Goal: Information Seeking & Learning: Learn about a topic

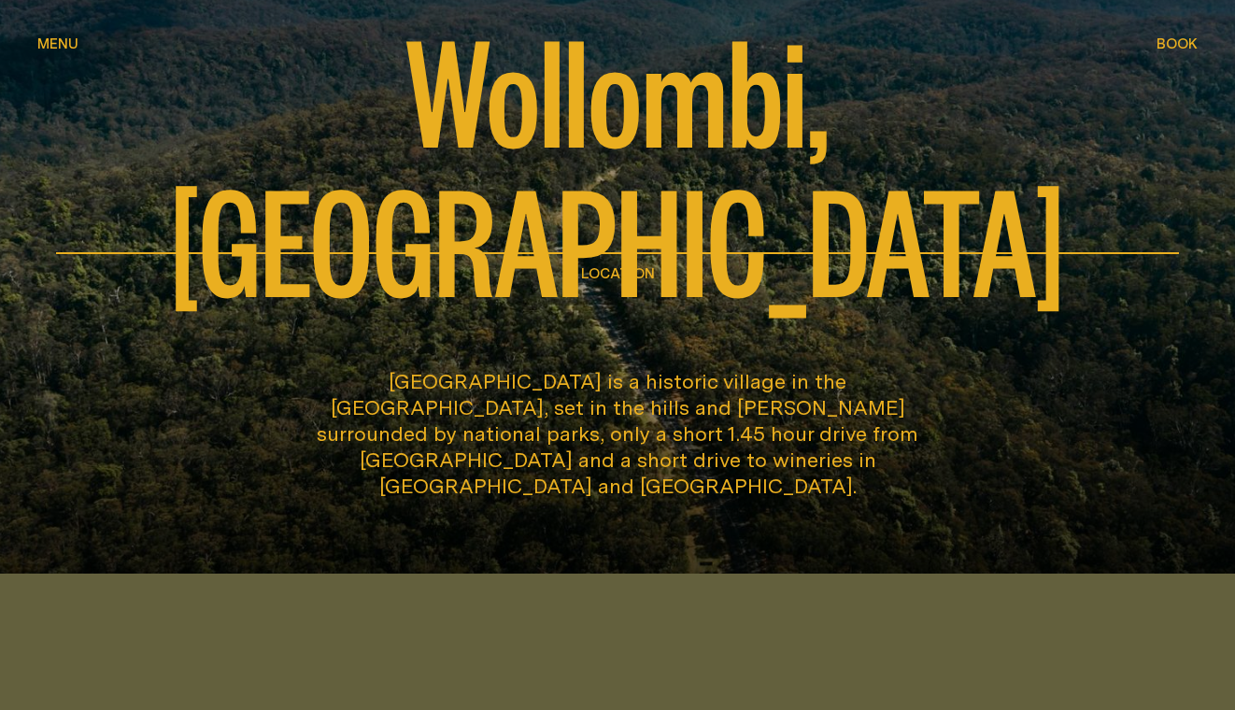
scroll to position [176, 0]
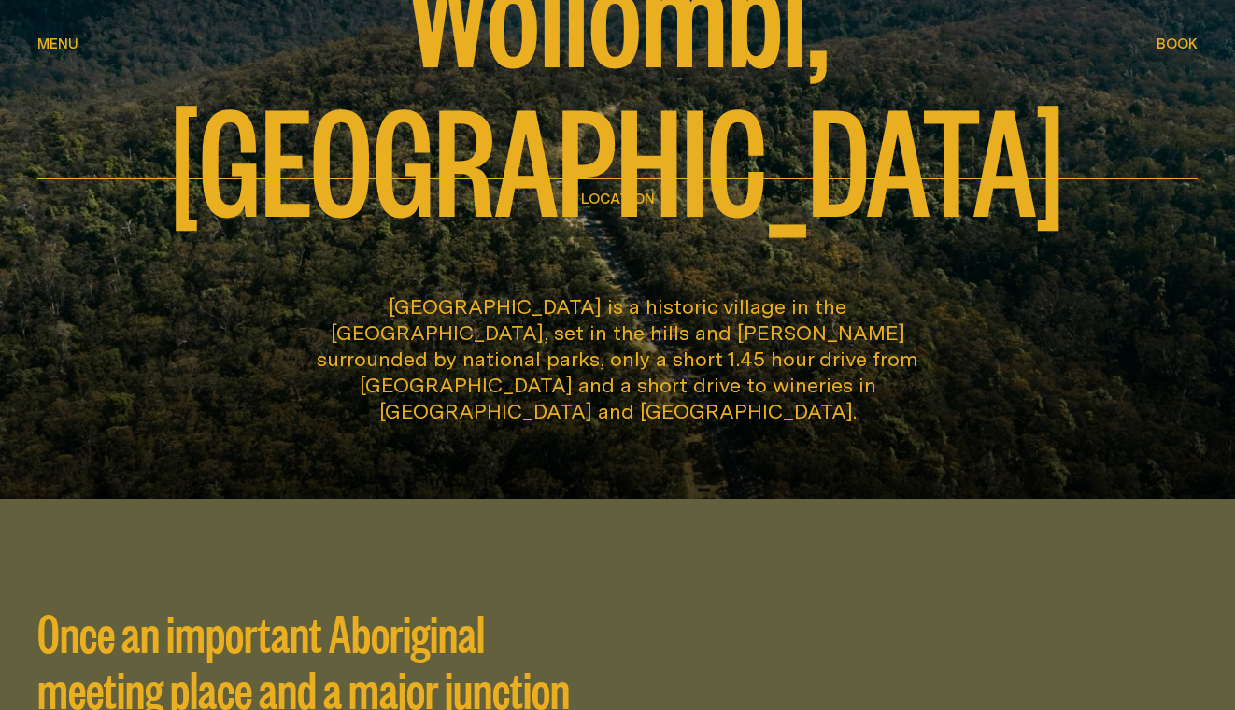
click at [60, 46] on span "Menu" at bounding box center [57, 43] width 41 height 14
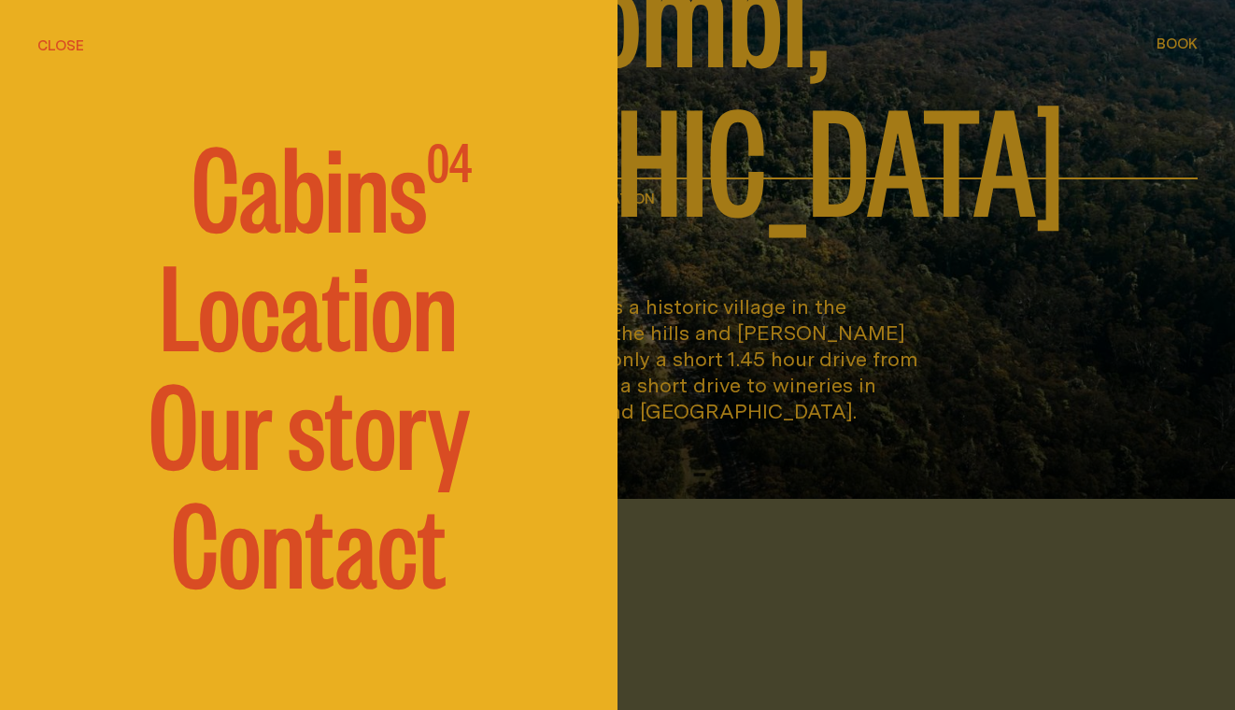
click at [248, 298] on link "Location" at bounding box center [309, 302] width 298 height 112
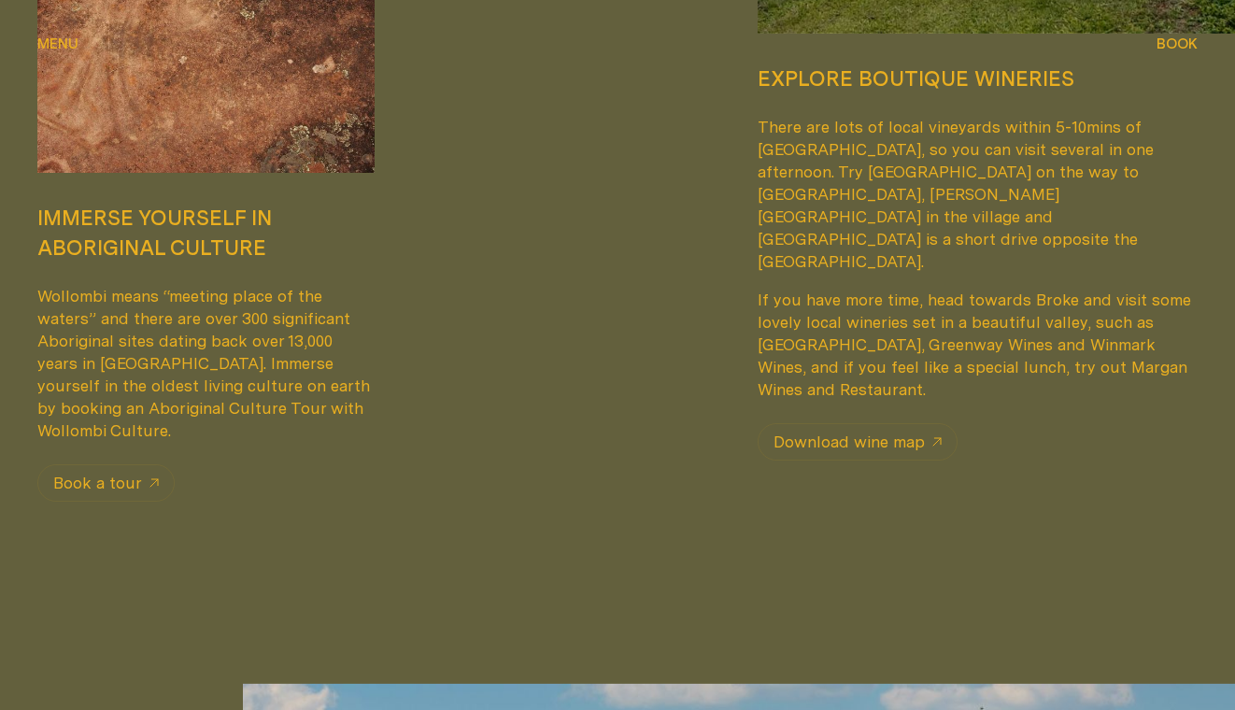
scroll to position [1604, 0]
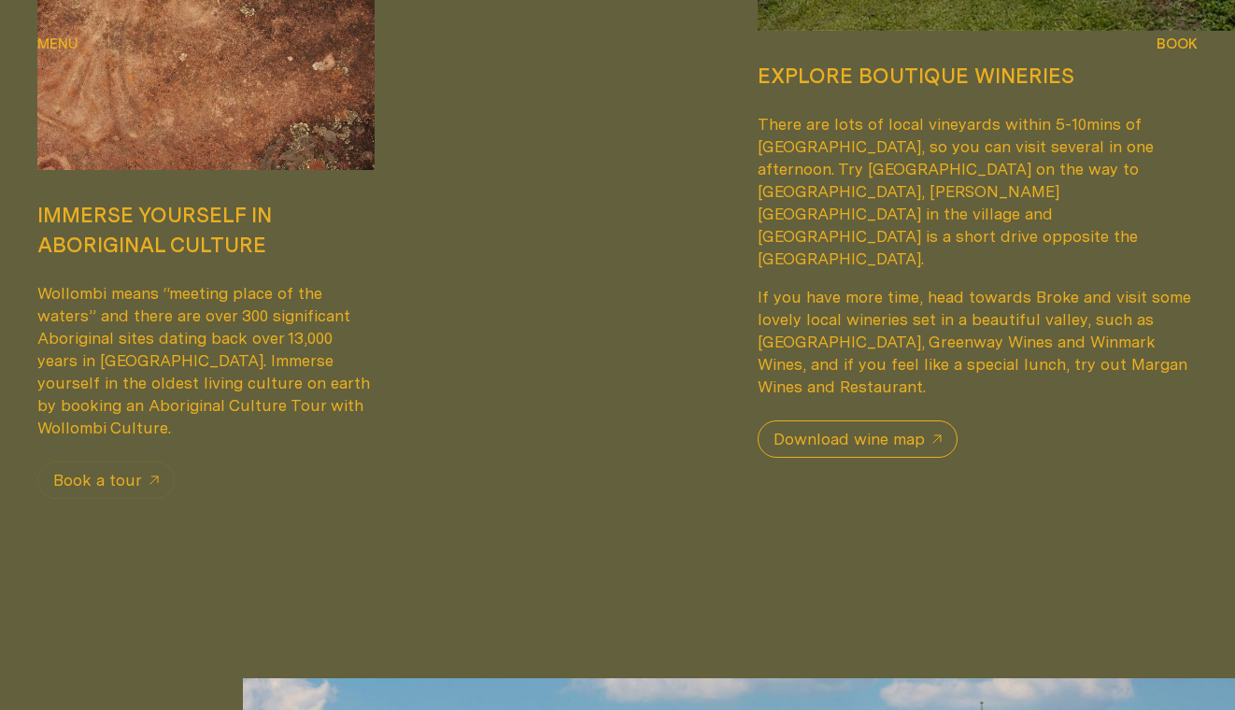
click at [900, 428] on span "Download wine map" at bounding box center [848, 439] width 151 height 22
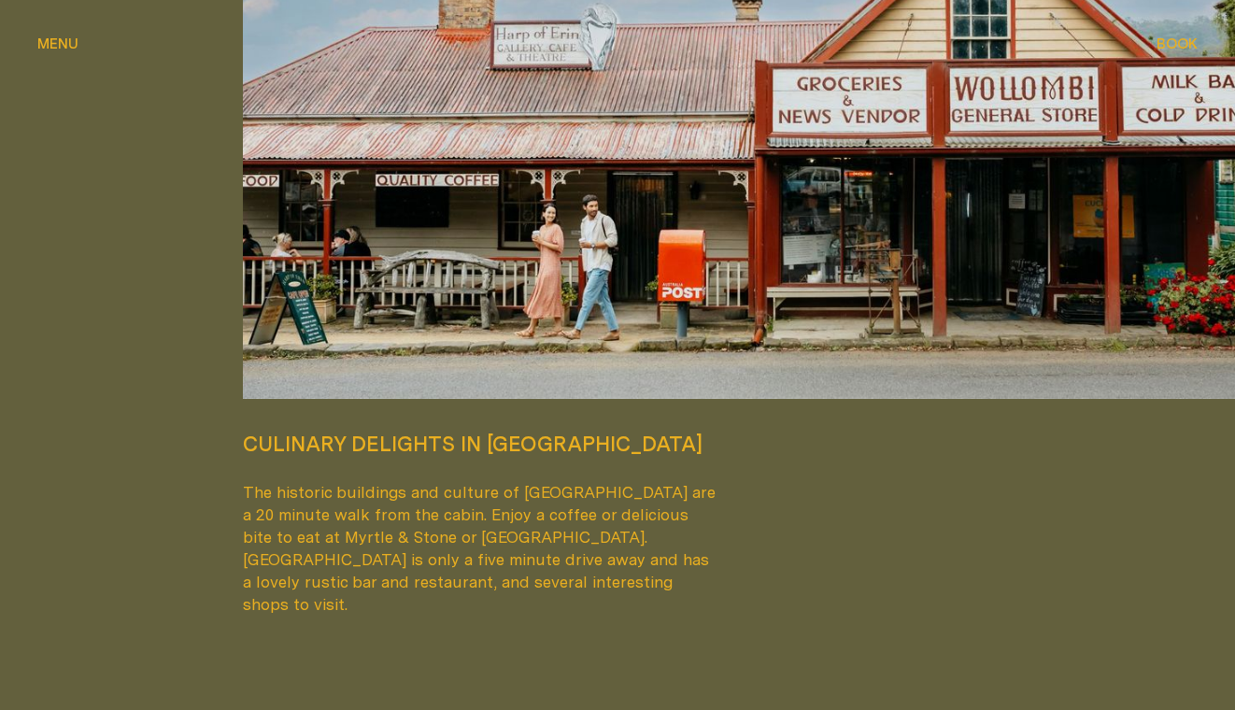
scroll to position [2431, 0]
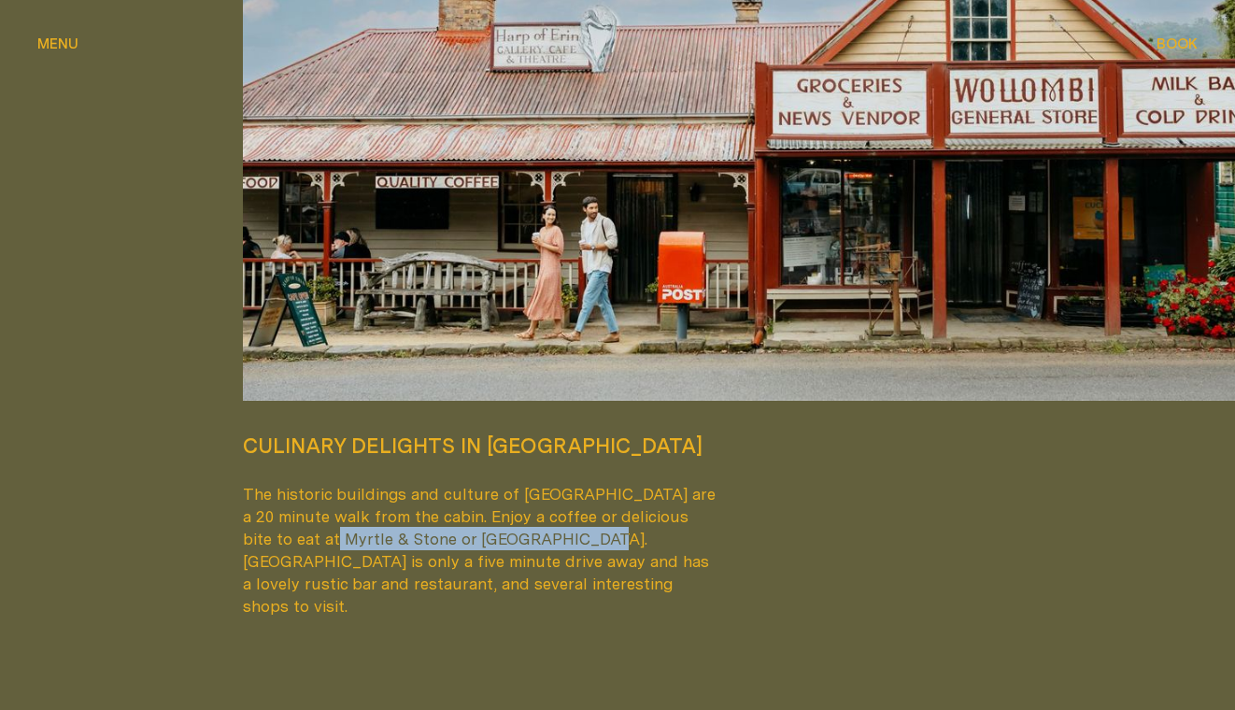
drag, startPoint x: 517, startPoint y: 538, endPoint x: 265, endPoint y: 537, distance: 252.2
click at [265, 537] on p "The historic buildings and culture of [GEOGRAPHIC_DATA] are a 20 minute walk fr…" at bounding box center [482, 550] width 478 height 135
click at [878, 571] on div "Culinary delights in [GEOGRAPHIC_DATA] The historic buildings and culture of [G…" at bounding box center [720, 235] width 955 height 768
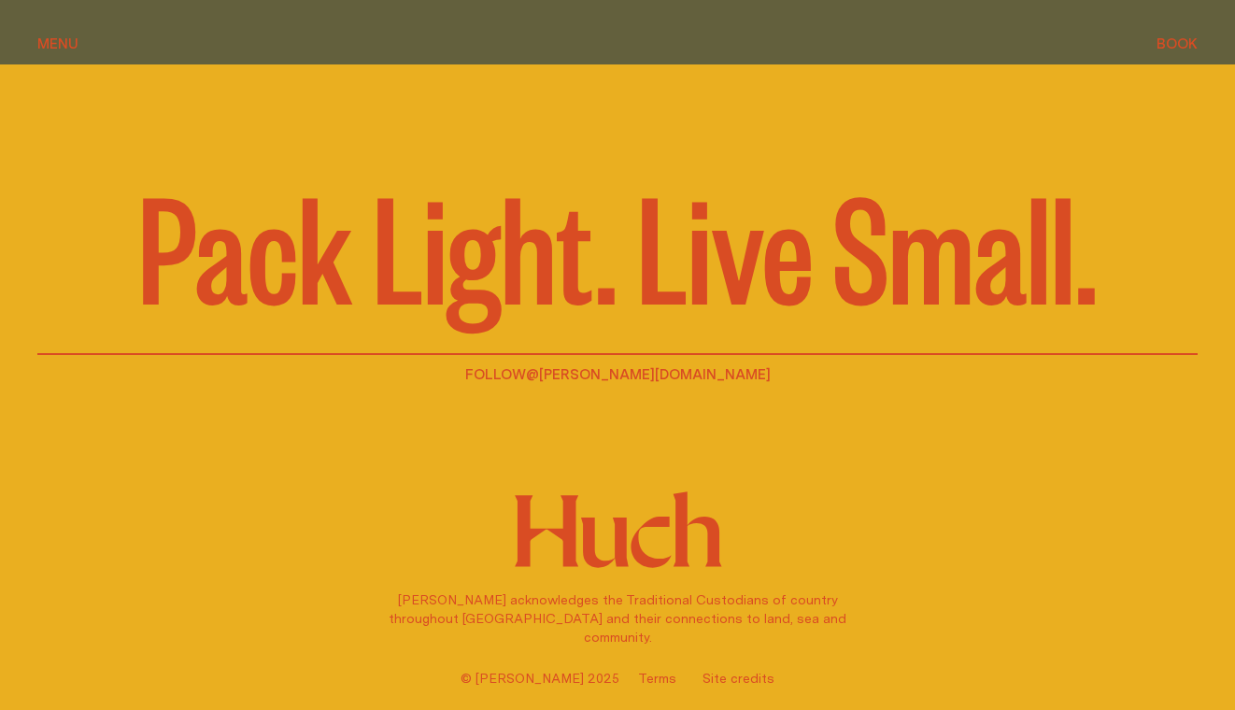
scroll to position [5278, 0]
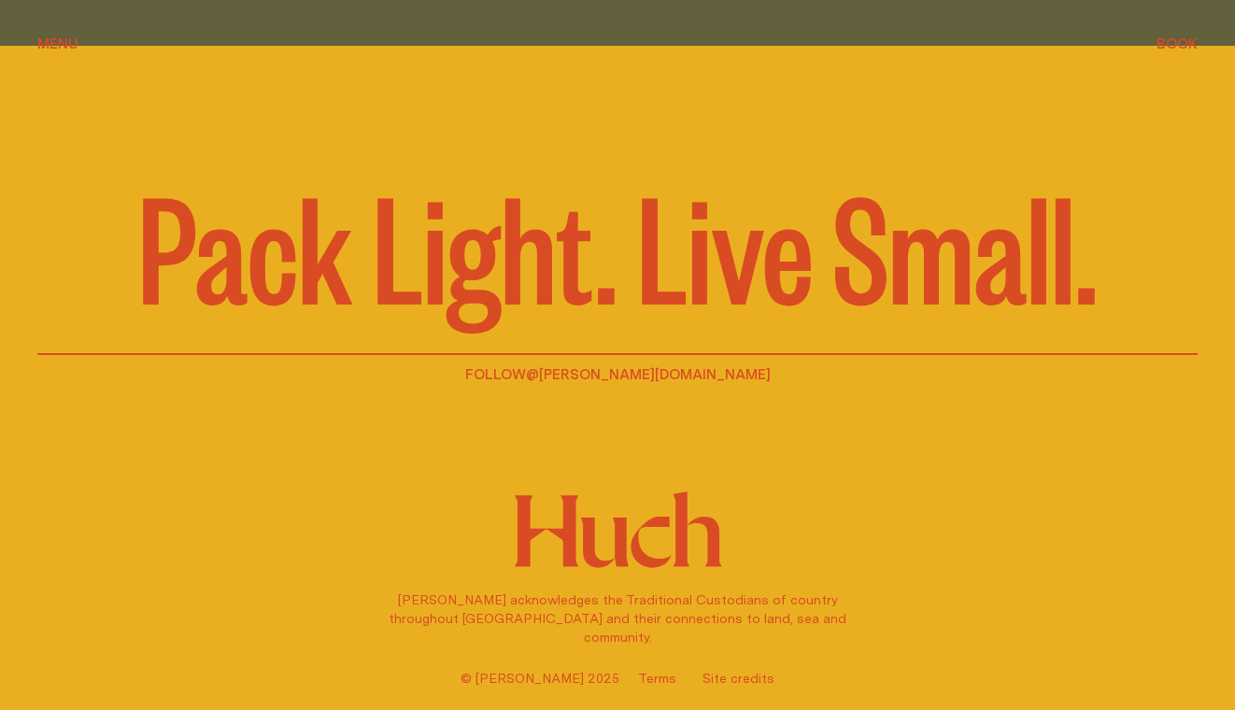
click at [52, 51] on button "Menu Menu" at bounding box center [57, 45] width 41 height 22
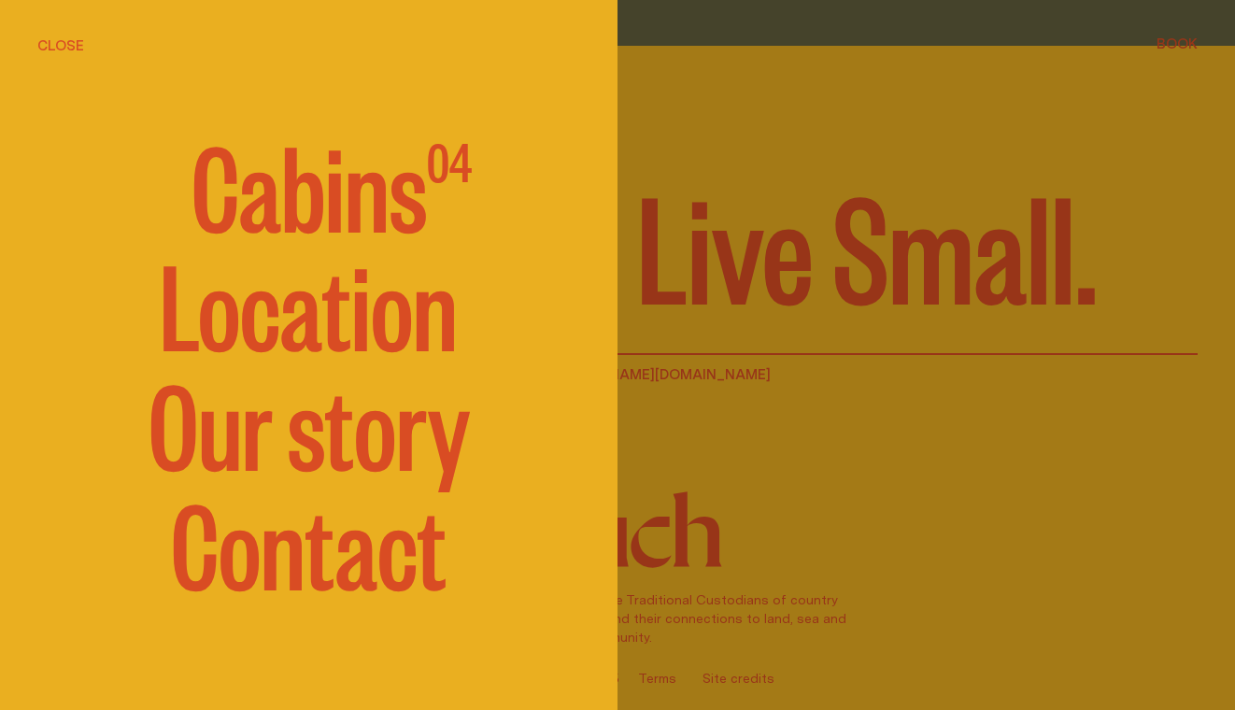
click at [278, 452] on link "Our story" at bounding box center [309, 420] width 321 height 112
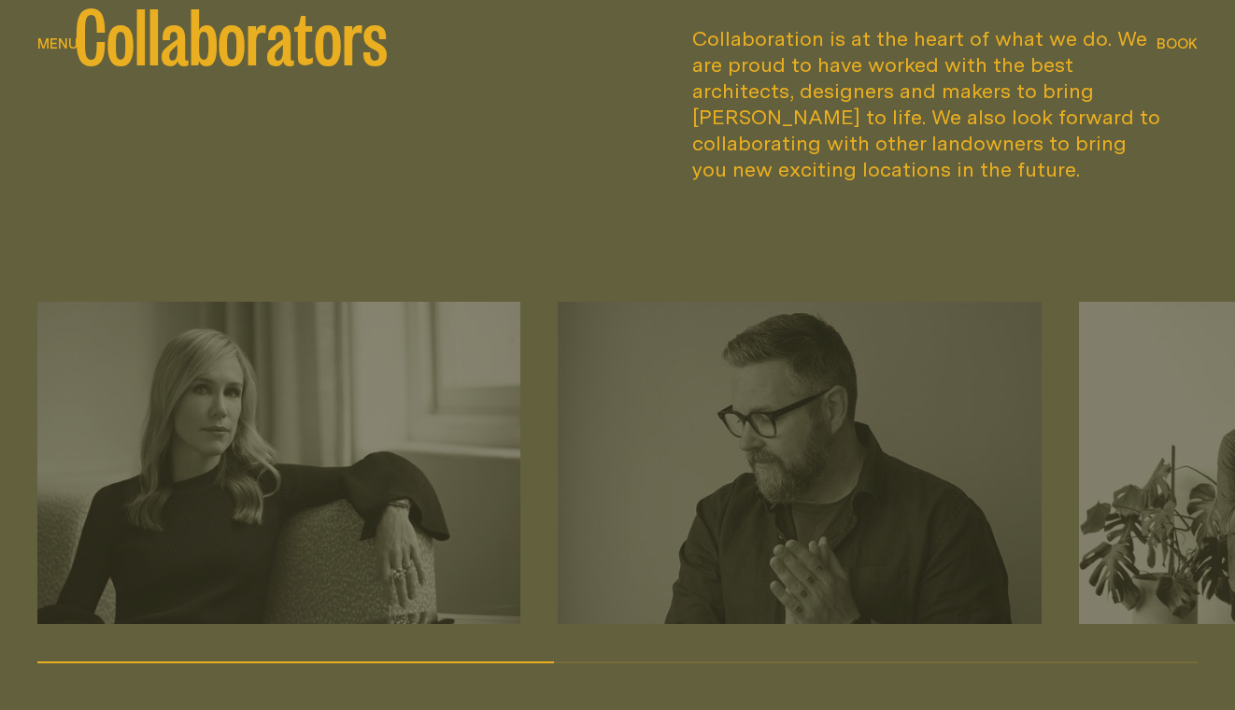
scroll to position [2542, 0]
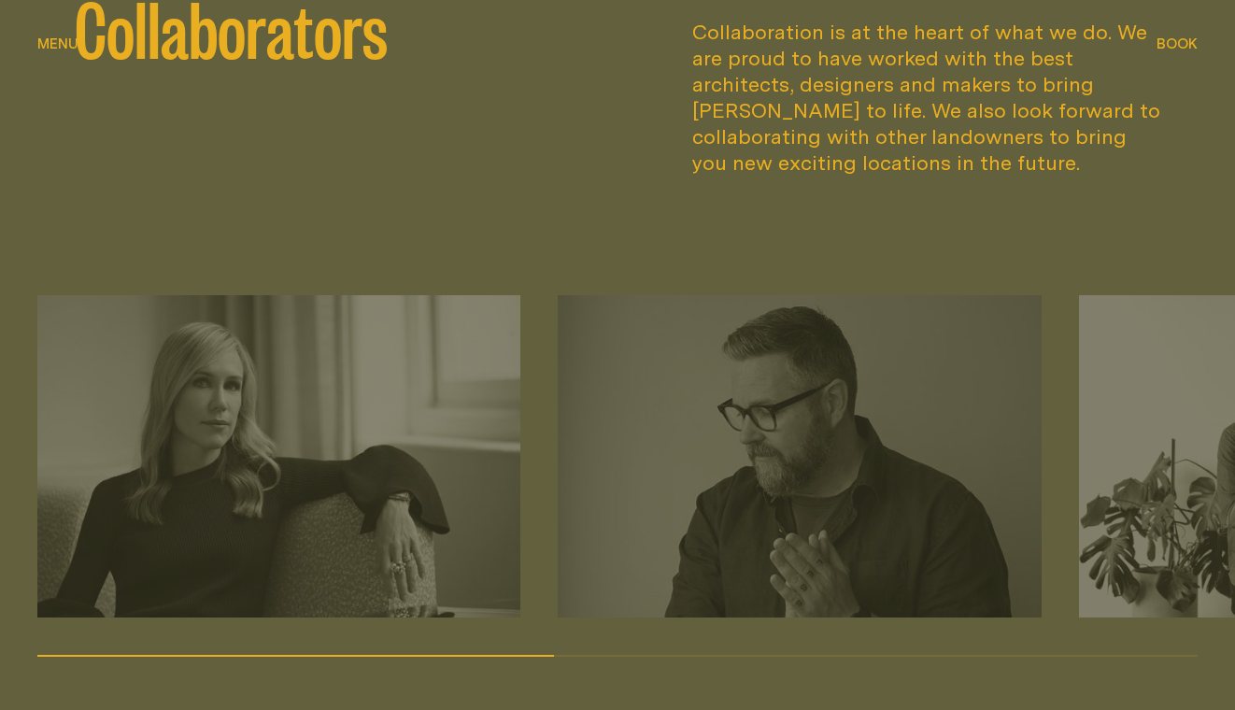
click at [720, 655] on div at bounding box center [617, 656] width 1160 height 2
click at [768, 655] on div at bounding box center [617, 656] width 1160 height 2
click at [825, 662] on div "Collaborators Collaboration is at the heart of what we do. We are proud to have…" at bounding box center [617, 322] width 1235 height 877
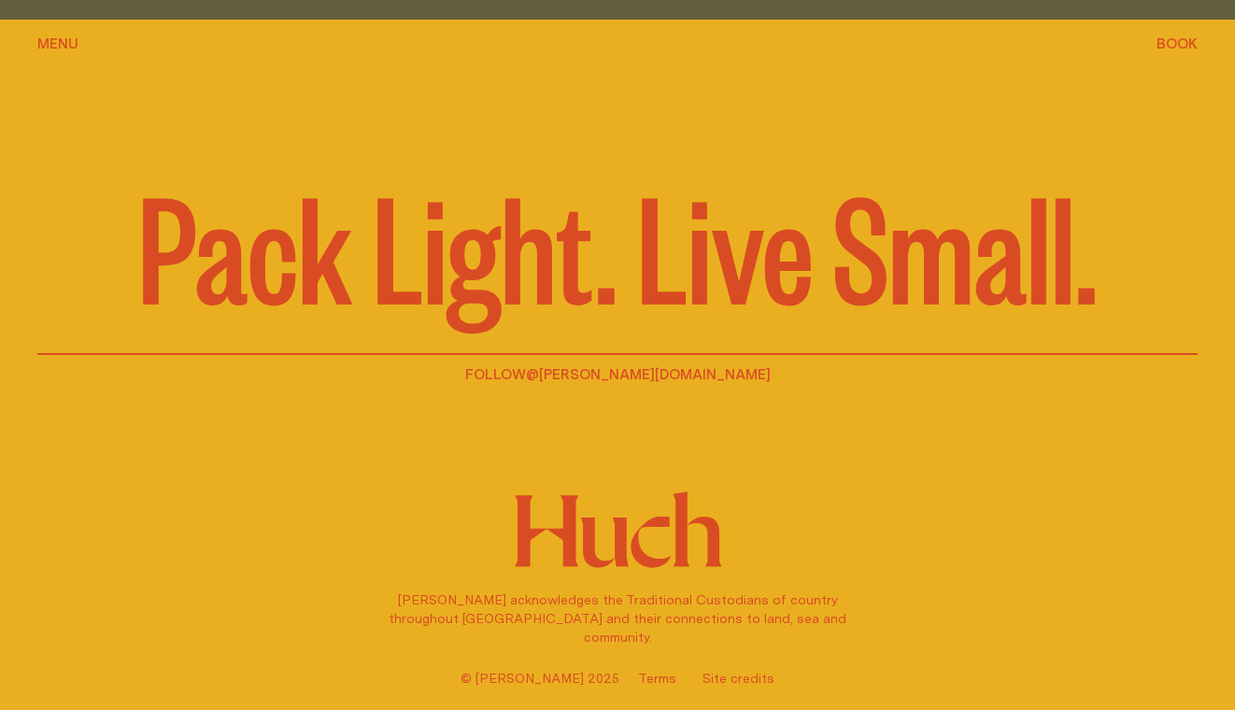
scroll to position [3302, 0]
